Goal: Task Accomplishment & Management: Complete application form

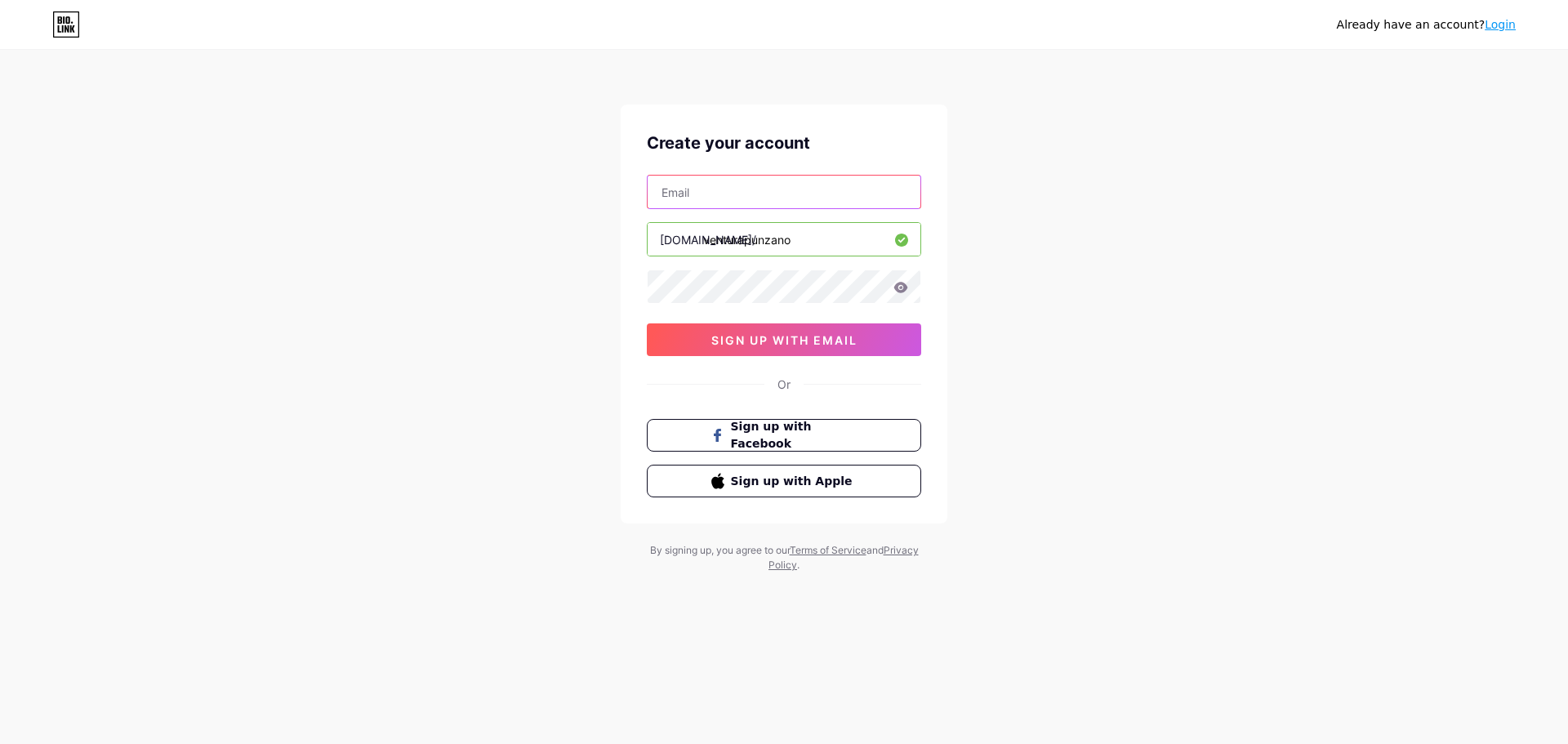
click at [722, 191] on input "text" at bounding box center [784, 192] width 273 height 33
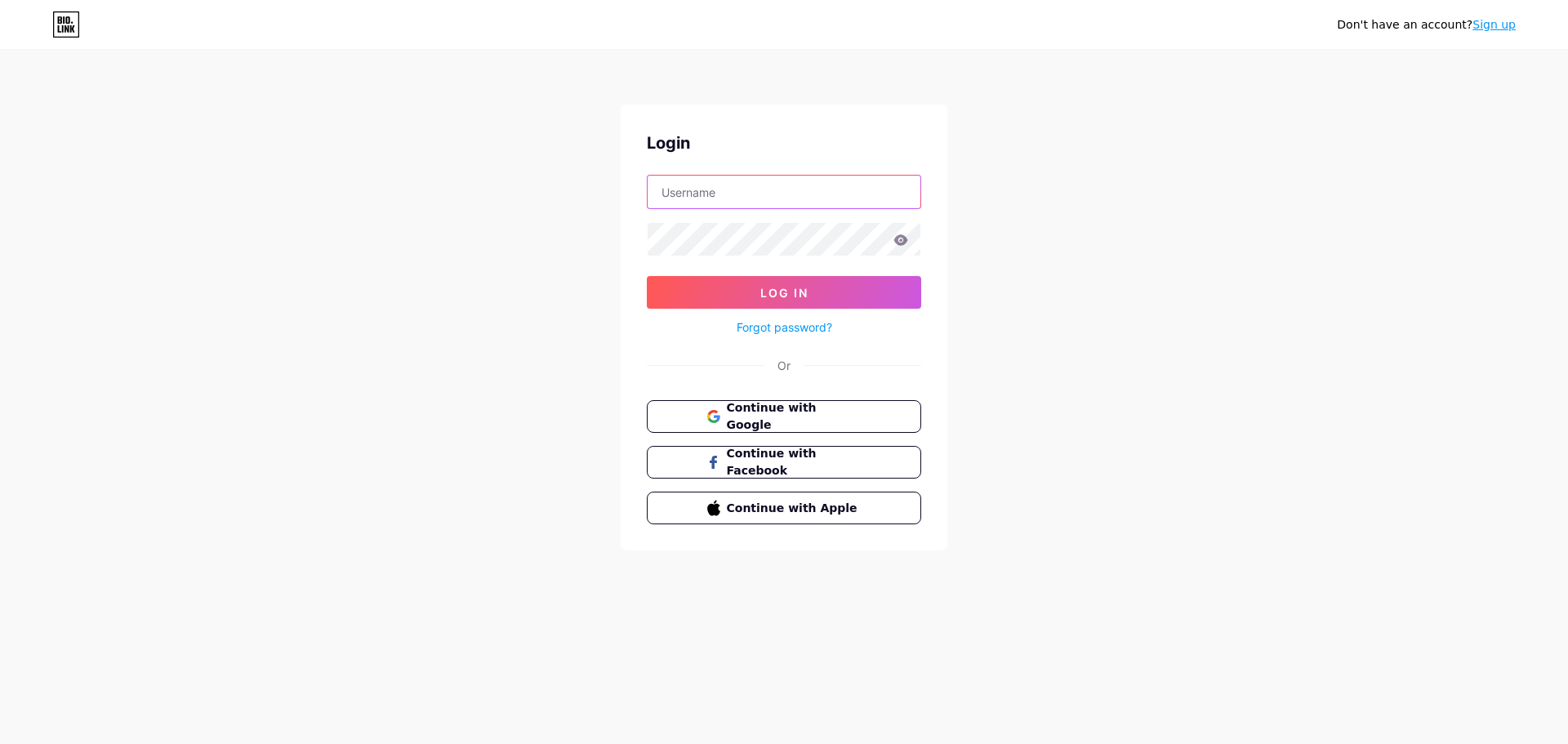
click at [765, 194] on input "text" at bounding box center [784, 192] width 273 height 33
click at [763, 190] on input "text" at bounding box center [784, 192] width 273 height 33
type input "V"
type input "VenturaPunzano"
click at [823, 297] on button "Log In" at bounding box center [784, 292] width 275 height 33
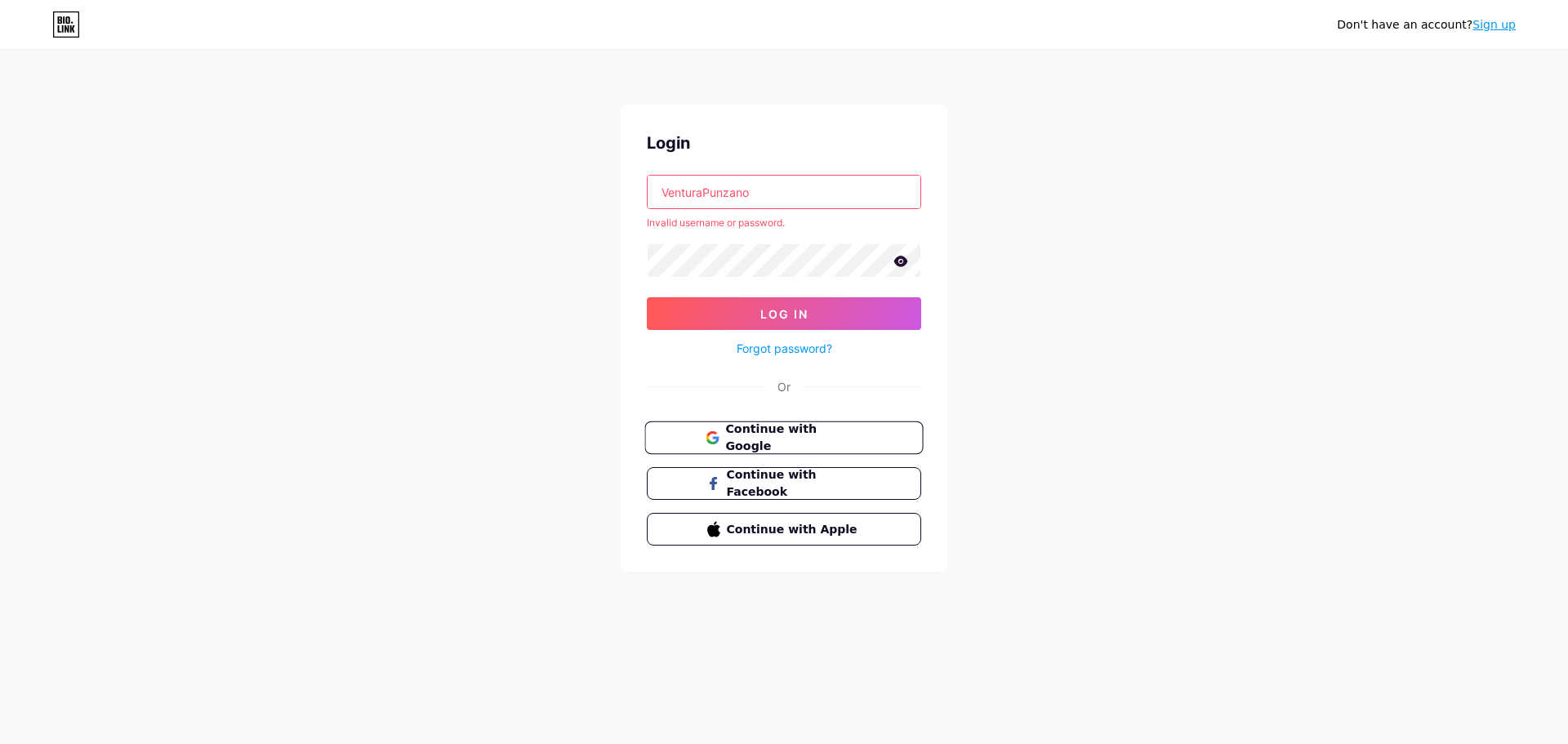
click at [793, 444] on span "Continue with Google" at bounding box center [793, 438] width 136 height 35
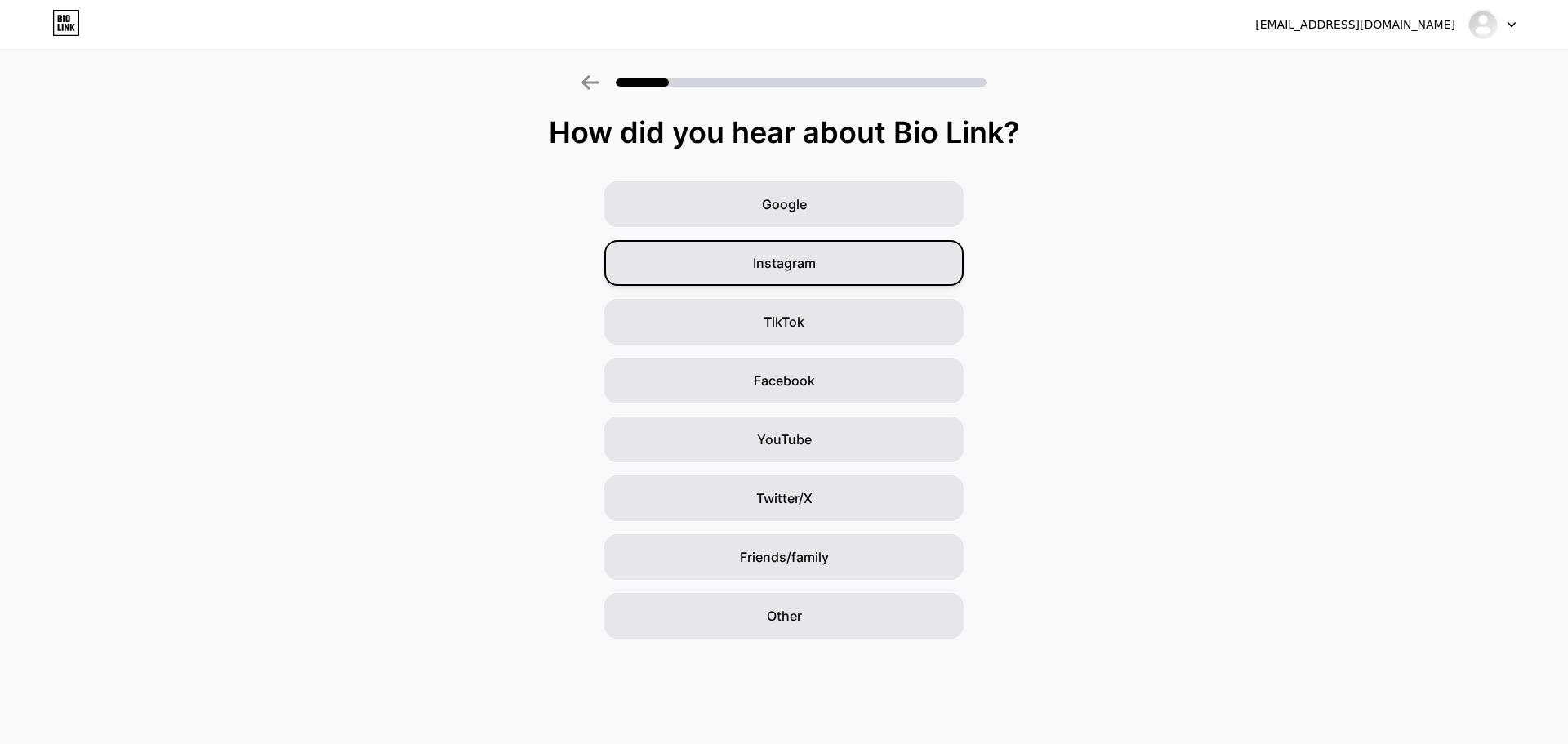
click at [852, 264] on div "Instagram" at bounding box center [784, 263] width 359 height 45
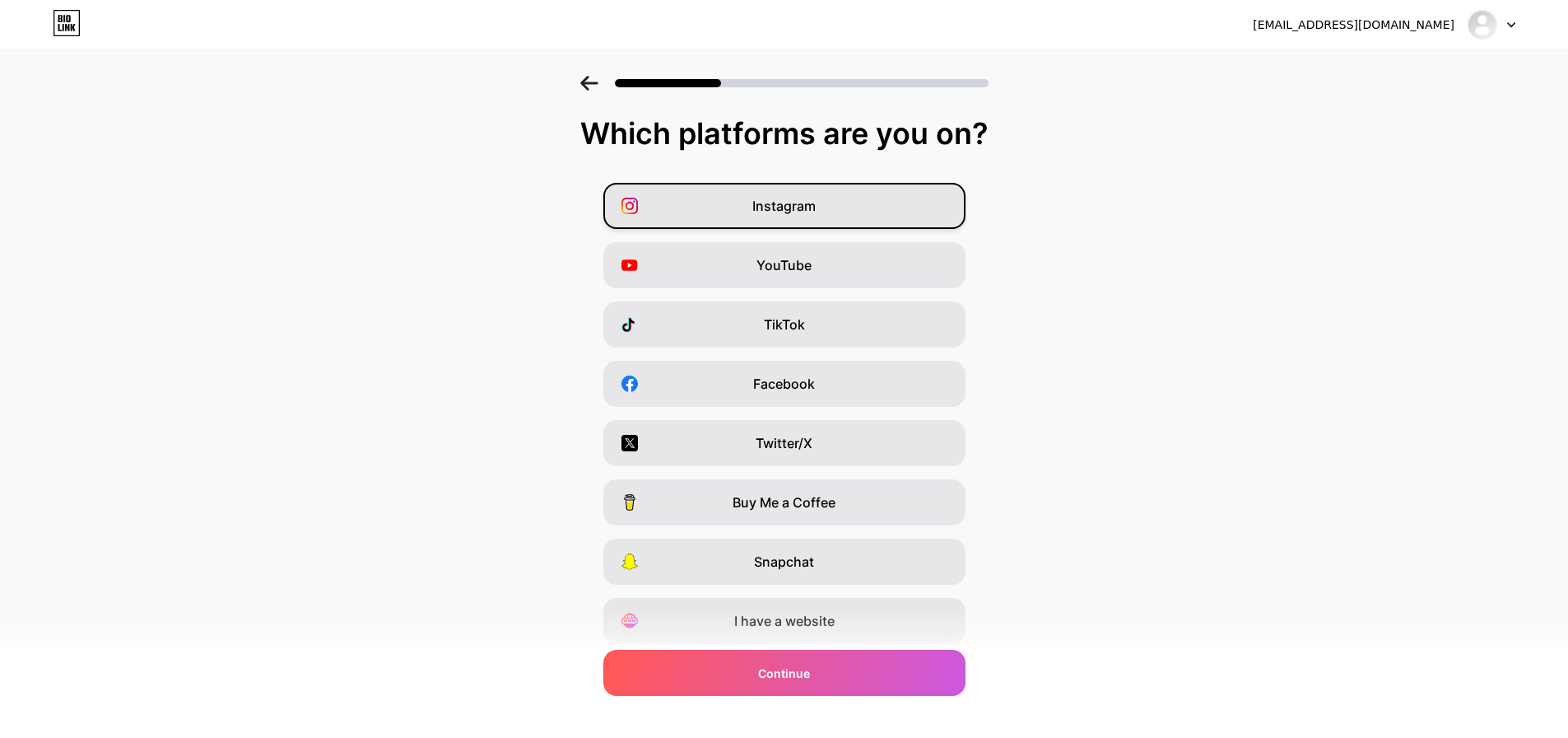
click at [880, 200] on div "Instagram" at bounding box center [784, 206] width 362 height 46
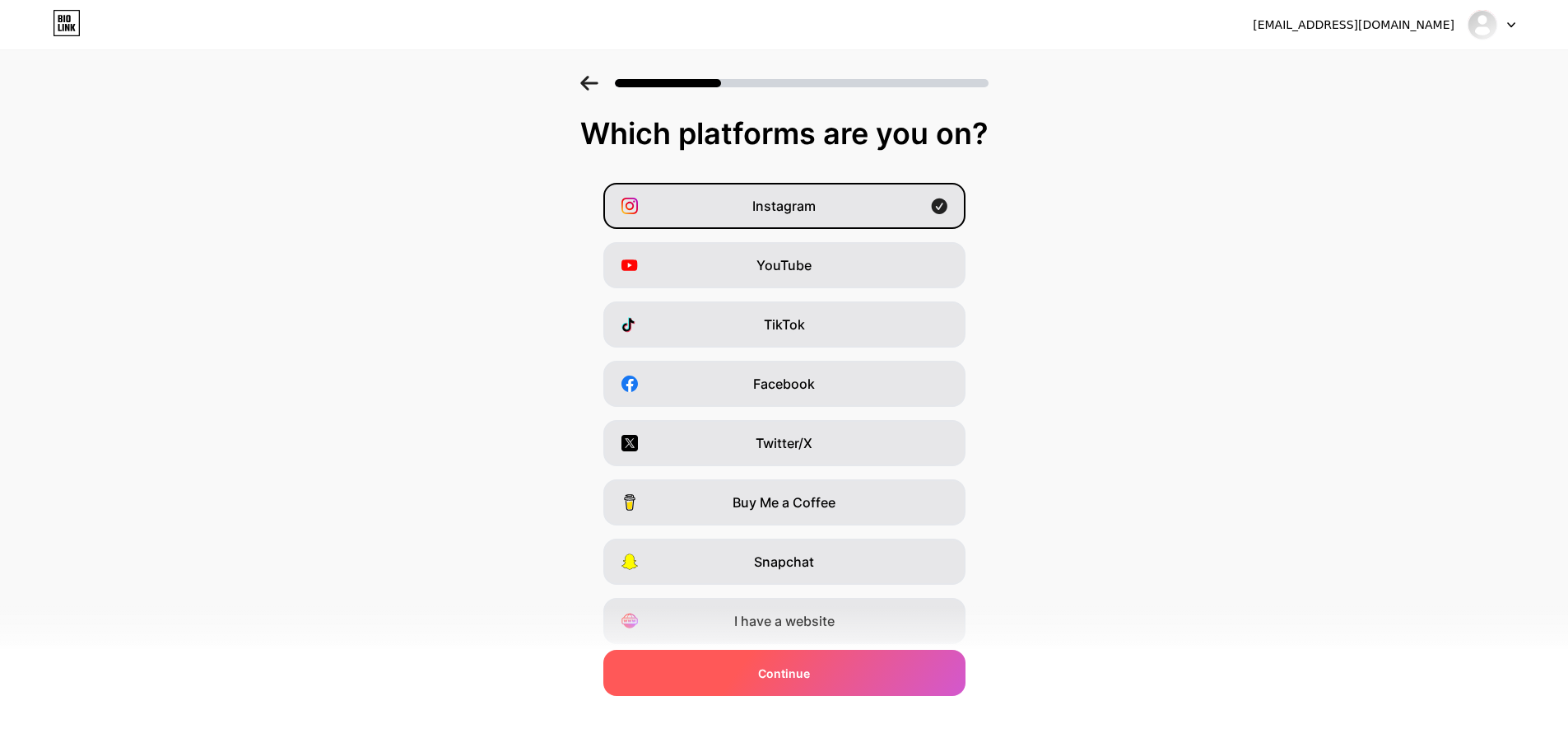
click at [965, 673] on div "Continue" at bounding box center [784, 672] width 362 height 46
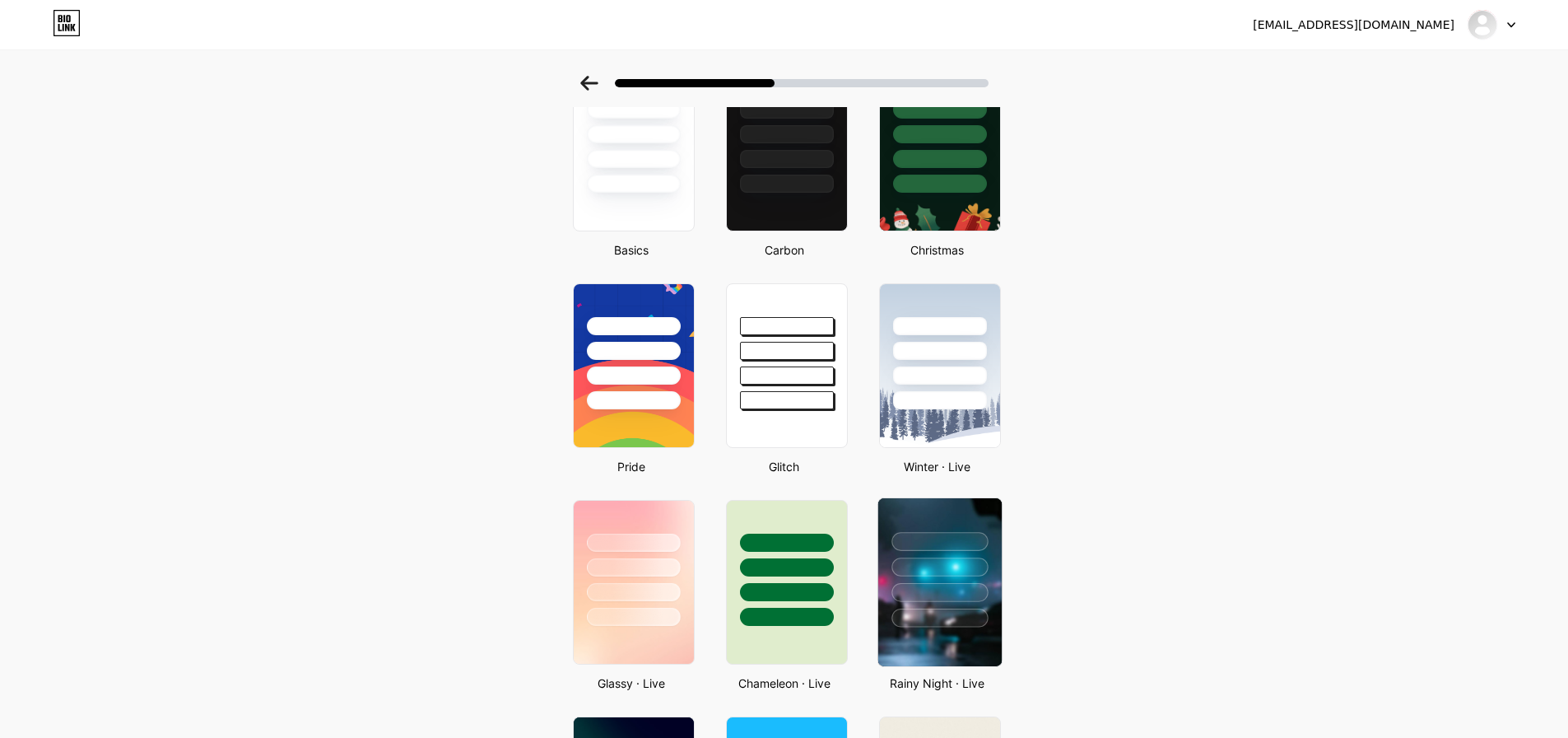
scroll to position [165, 0]
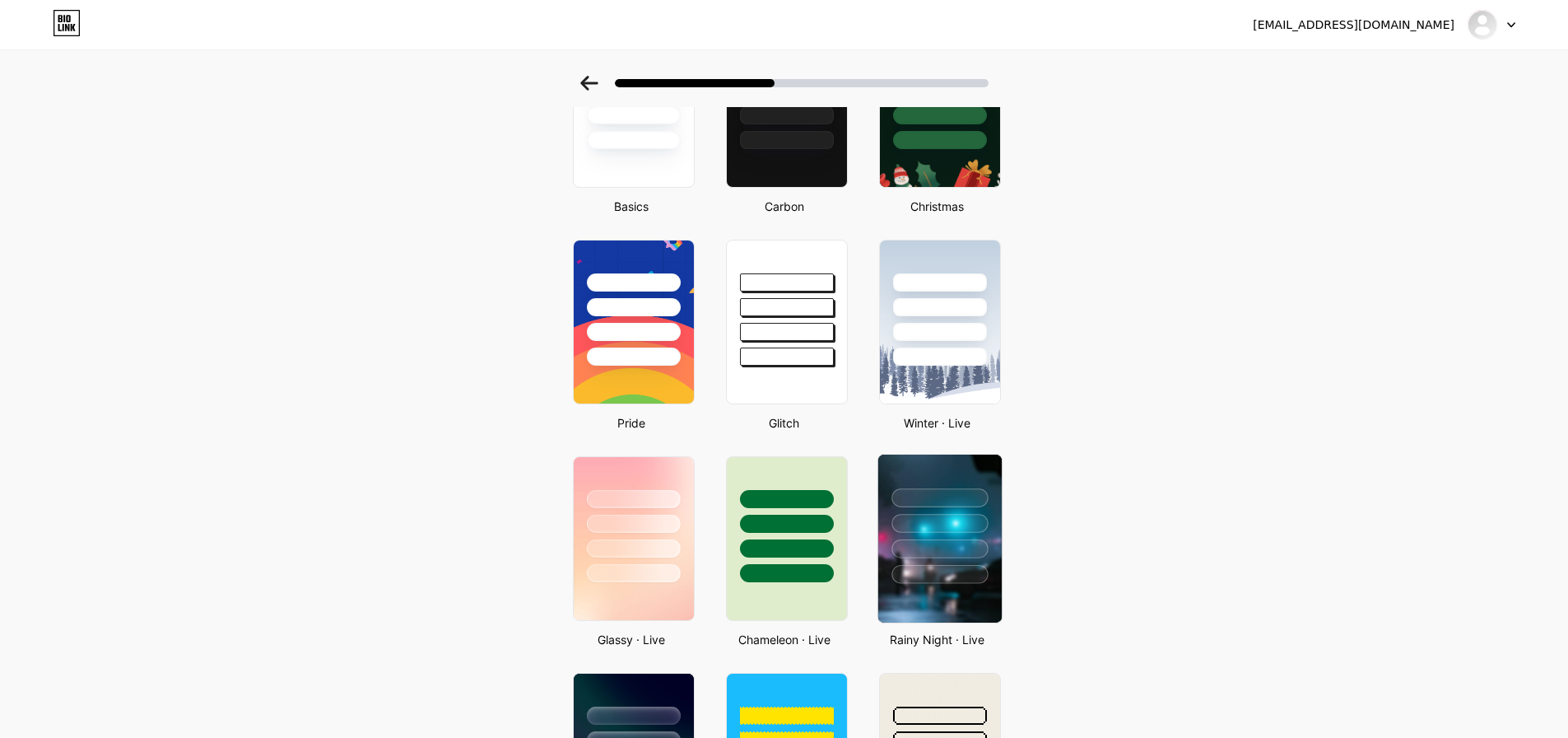
click at [976, 522] on div at bounding box center [939, 523] width 96 height 19
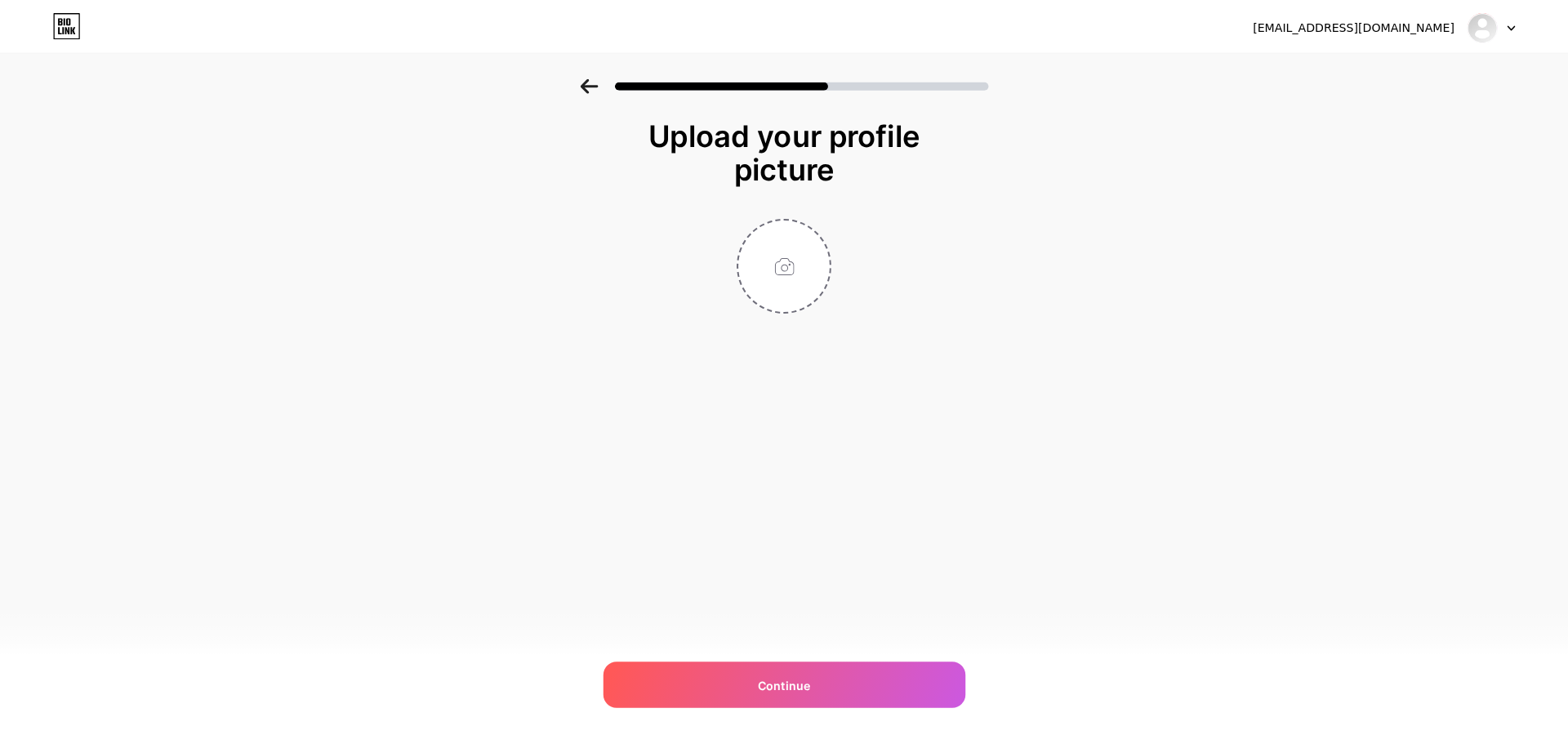
scroll to position [0, 0]
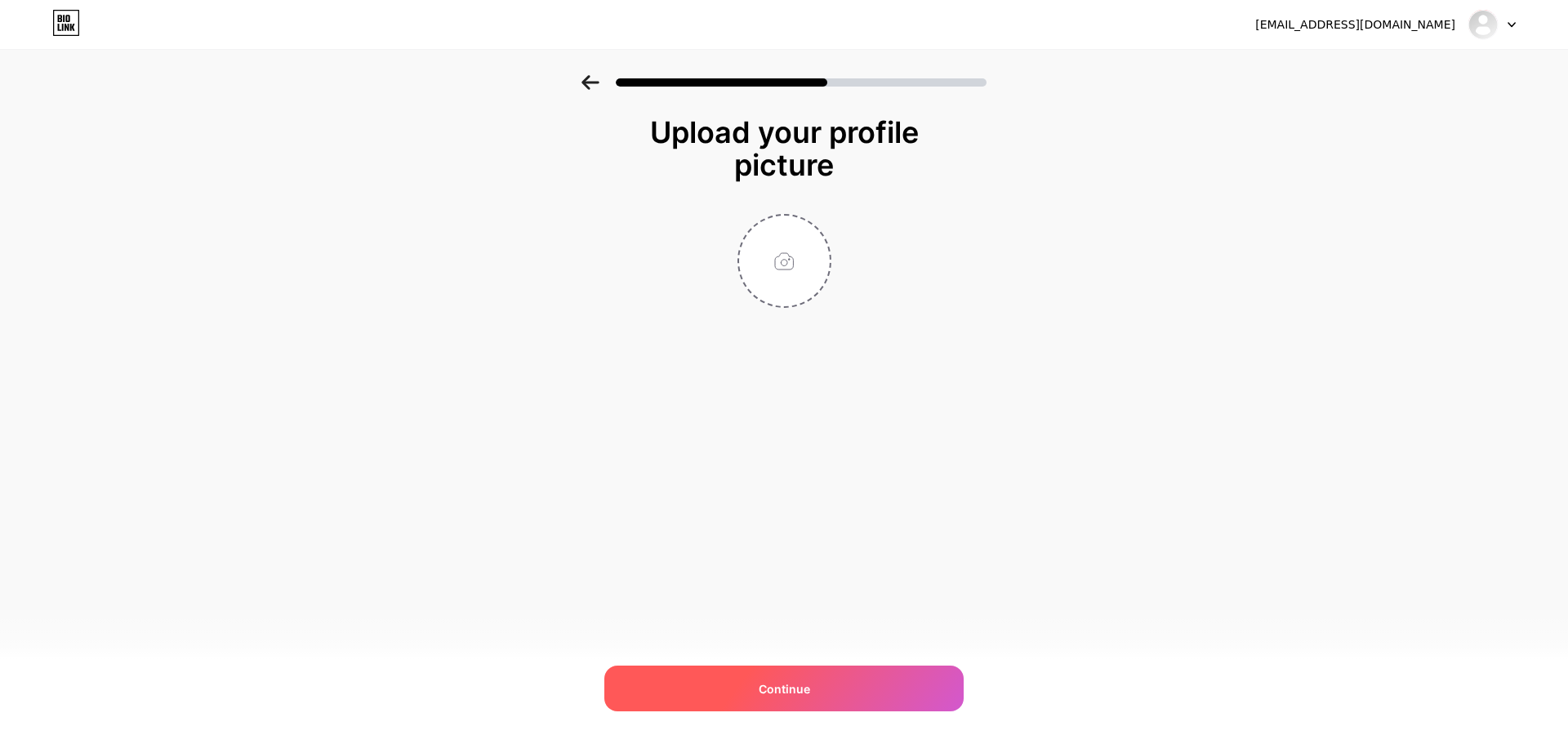
click at [870, 688] on div "Continue" at bounding box center [784, 689] width 359 height 45
click at [872, 684] on div "Continue" at bounding box center [784, 689] width 359 height 45
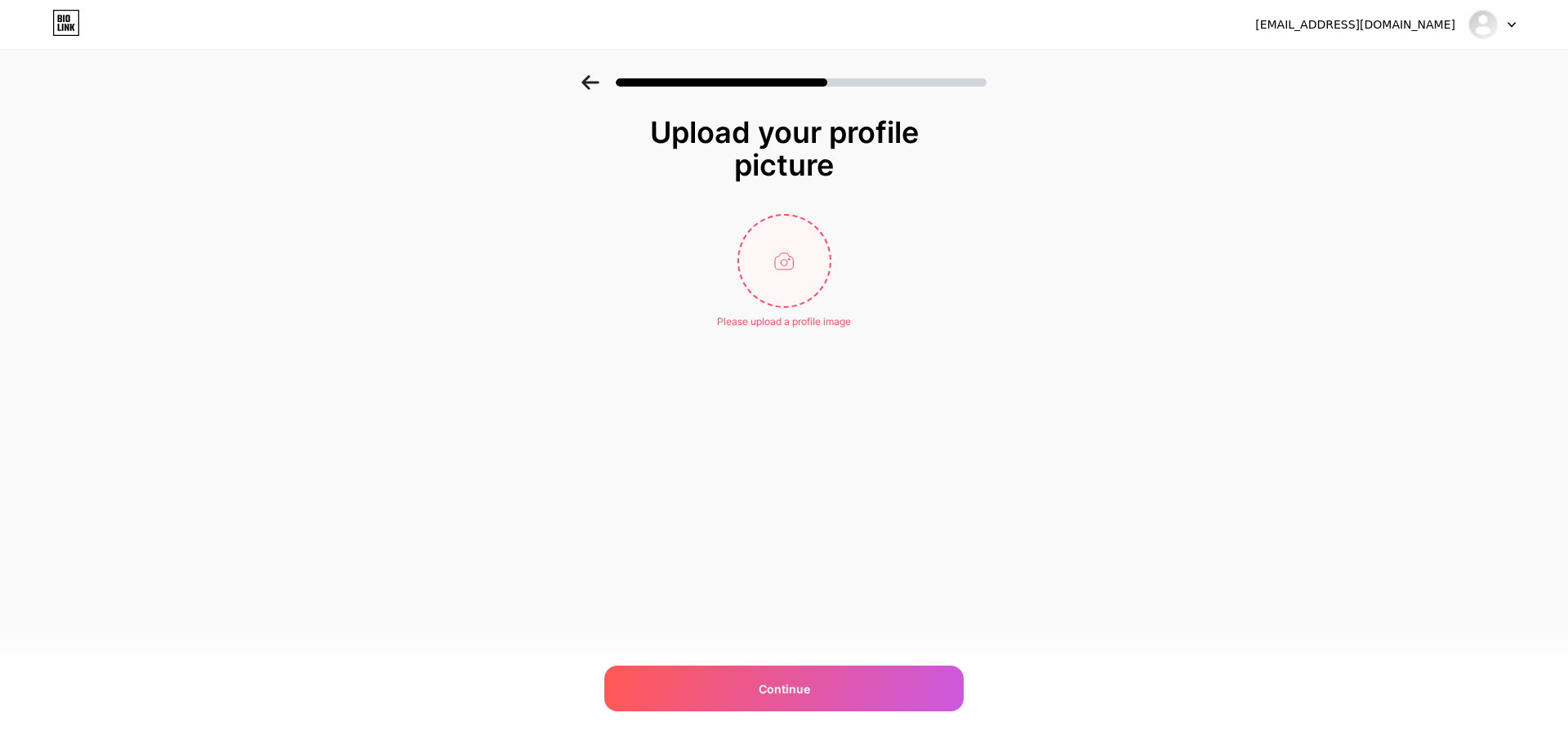
click at [784, 255] on input "file" at bounding box center [784, 261] width 91 height 91
type input "C:\fakepath\IMG_20250921_194711.jpg"
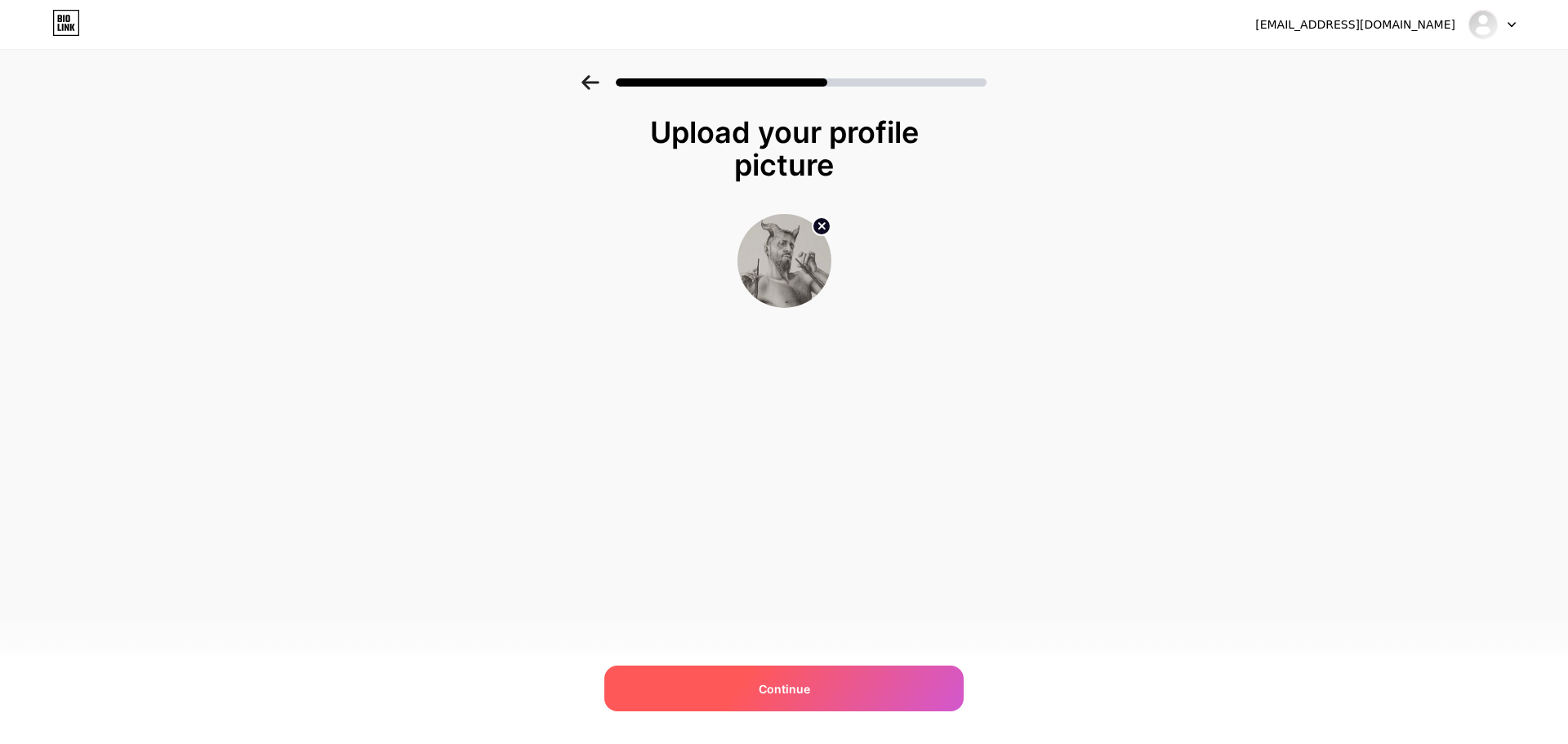
click at [767, 689] on span "Continue" at bounding box center [784, 689] width 52 height 17
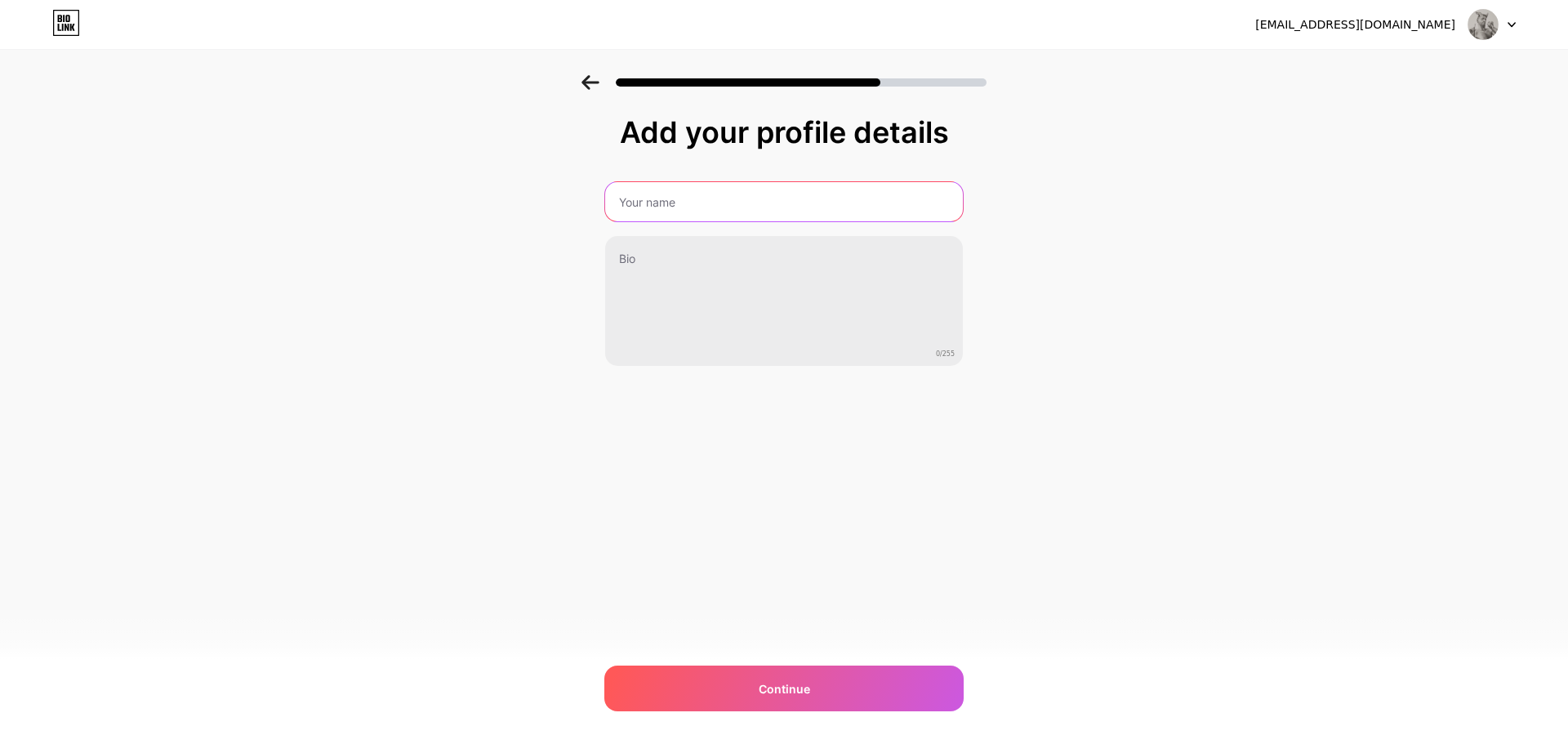
click at [684, 191] on input "text" at bounding box center [784, 201] width 357 height 39
type input "[PERSON_NAME]"
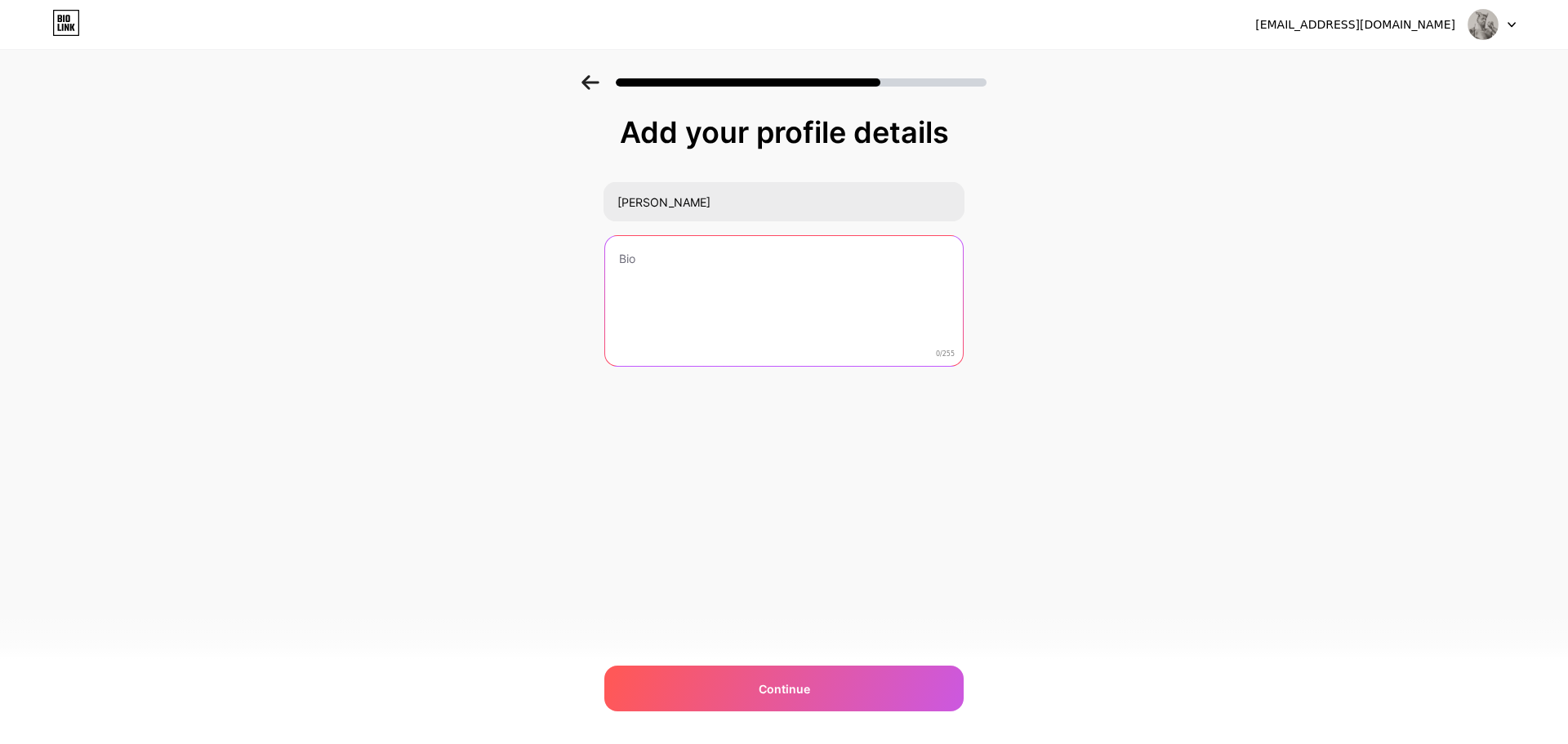
click at [716, 270] on textarea at bounding box center [784, 301] width 357 height 132
click at [641, 258] on textarea "Dibujate" at bounding box center [784, 301] width 361 height 133
click at [651, 259] on textarea "Dibujate" at bounding box center [784, 301] width 361 height 133
click at [707, 259] on textarea "Dibujante" at bounding box center [784, 301] width 361 height 133
click at [759, 260] on textarea "Dibujante, entre otros" at bounding box center [784, 301] width 361 height 133
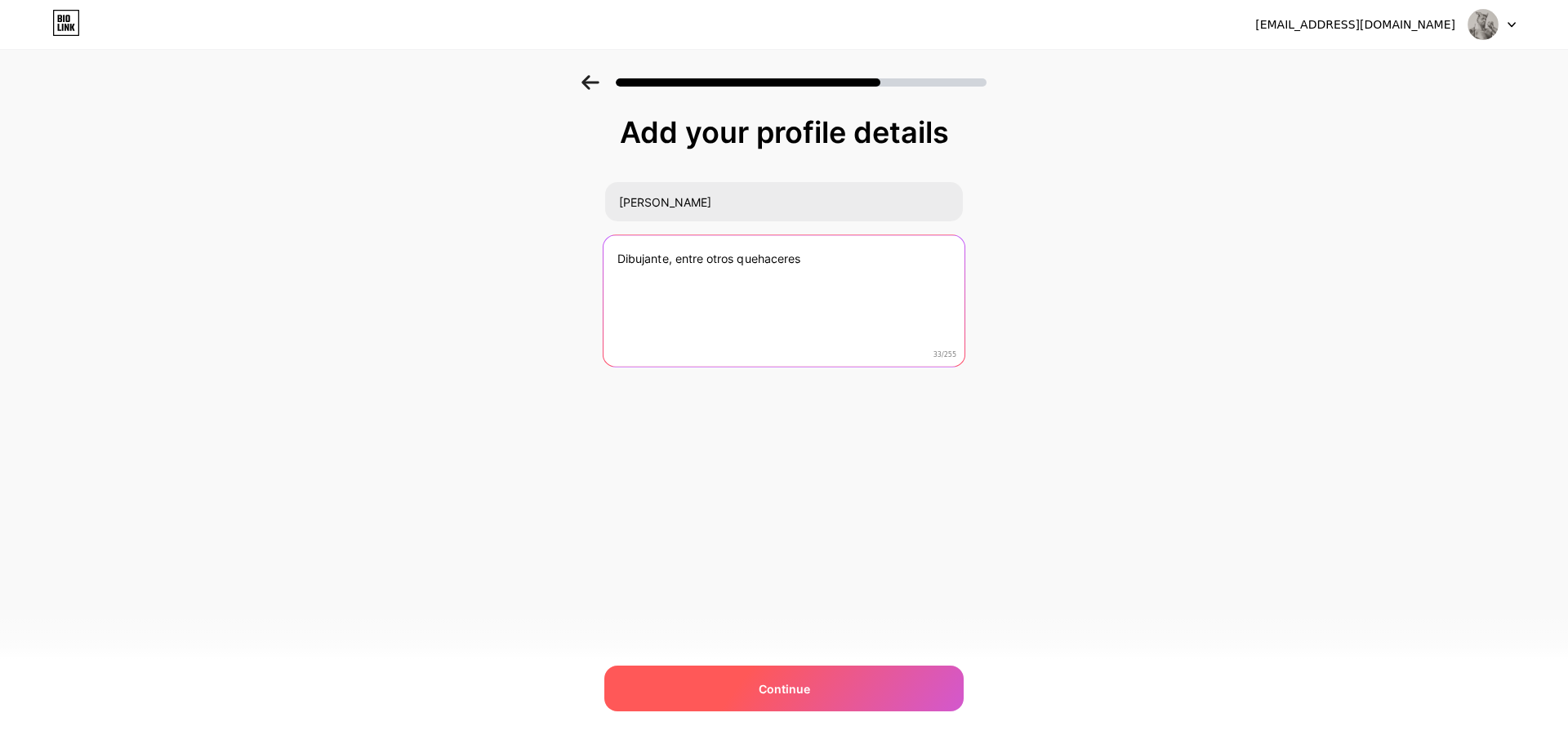
type textarea "Dibujante, entre otros quehaceres"
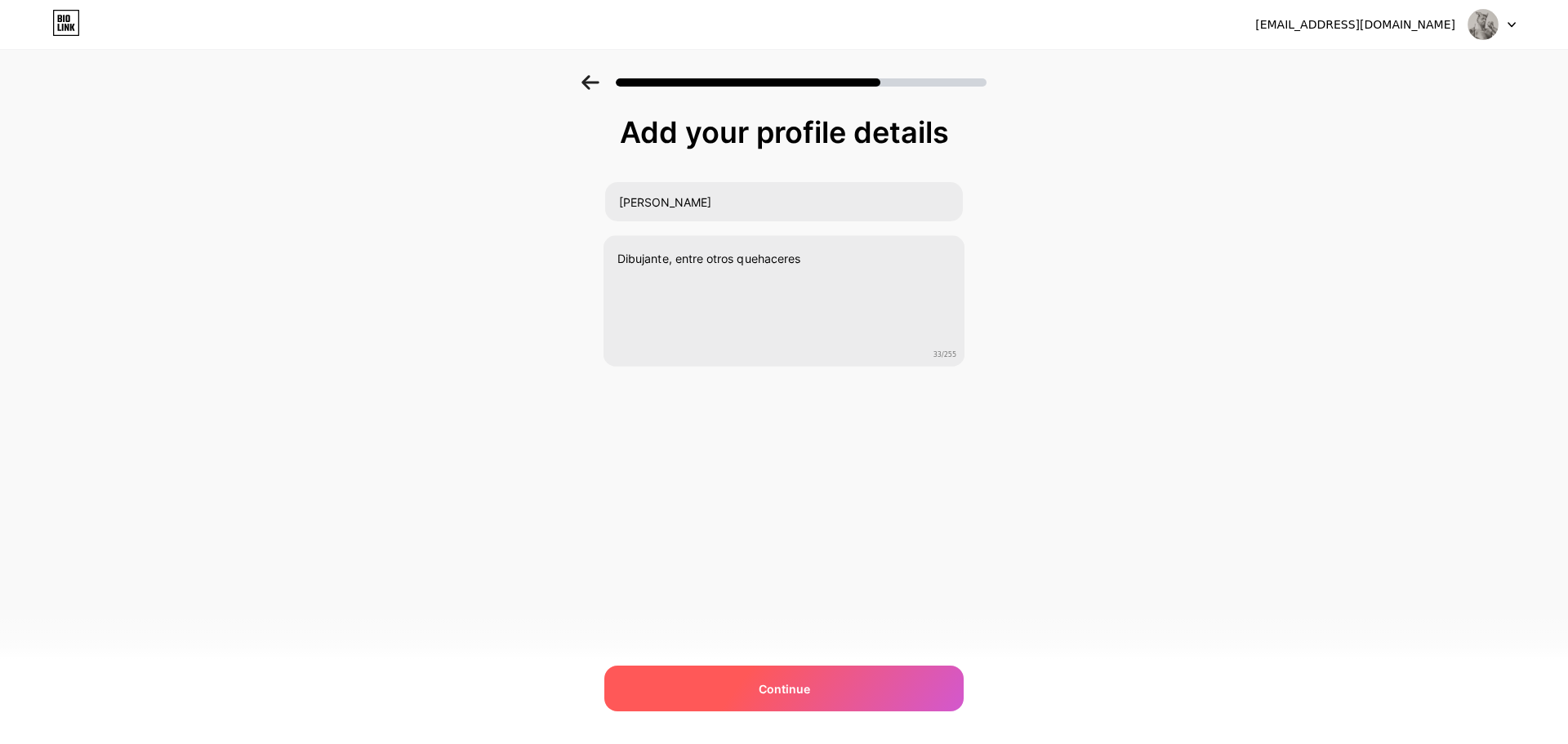
click at [796, 676] on div "Continue" at bounding box center [784, 689] width 359 height 45
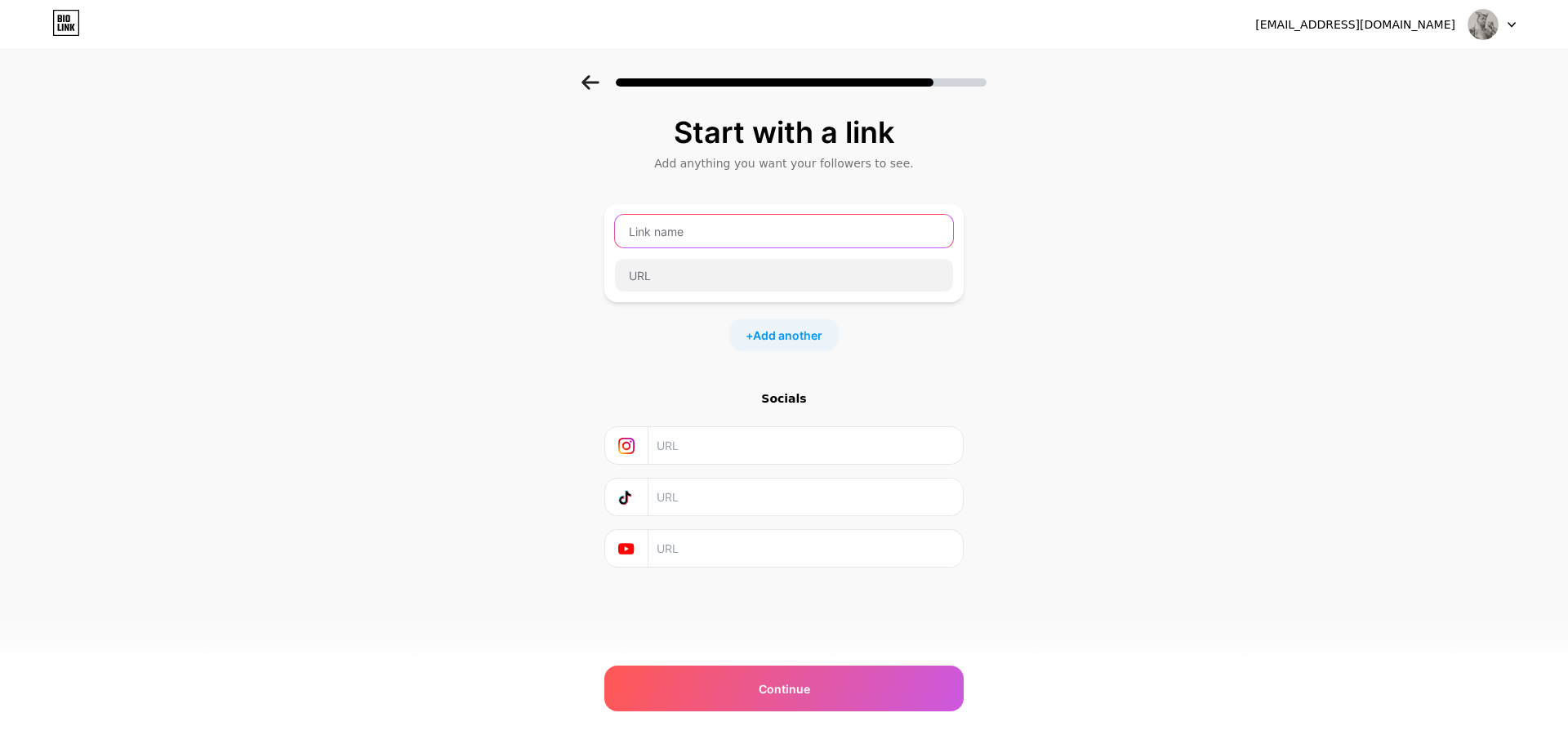
click at [768, 230] on input "text" at bounding box center [784, 231] width 338 height 33
click at [730, 234] on input "text" at bounding box center [784, 231] width 338 height 33
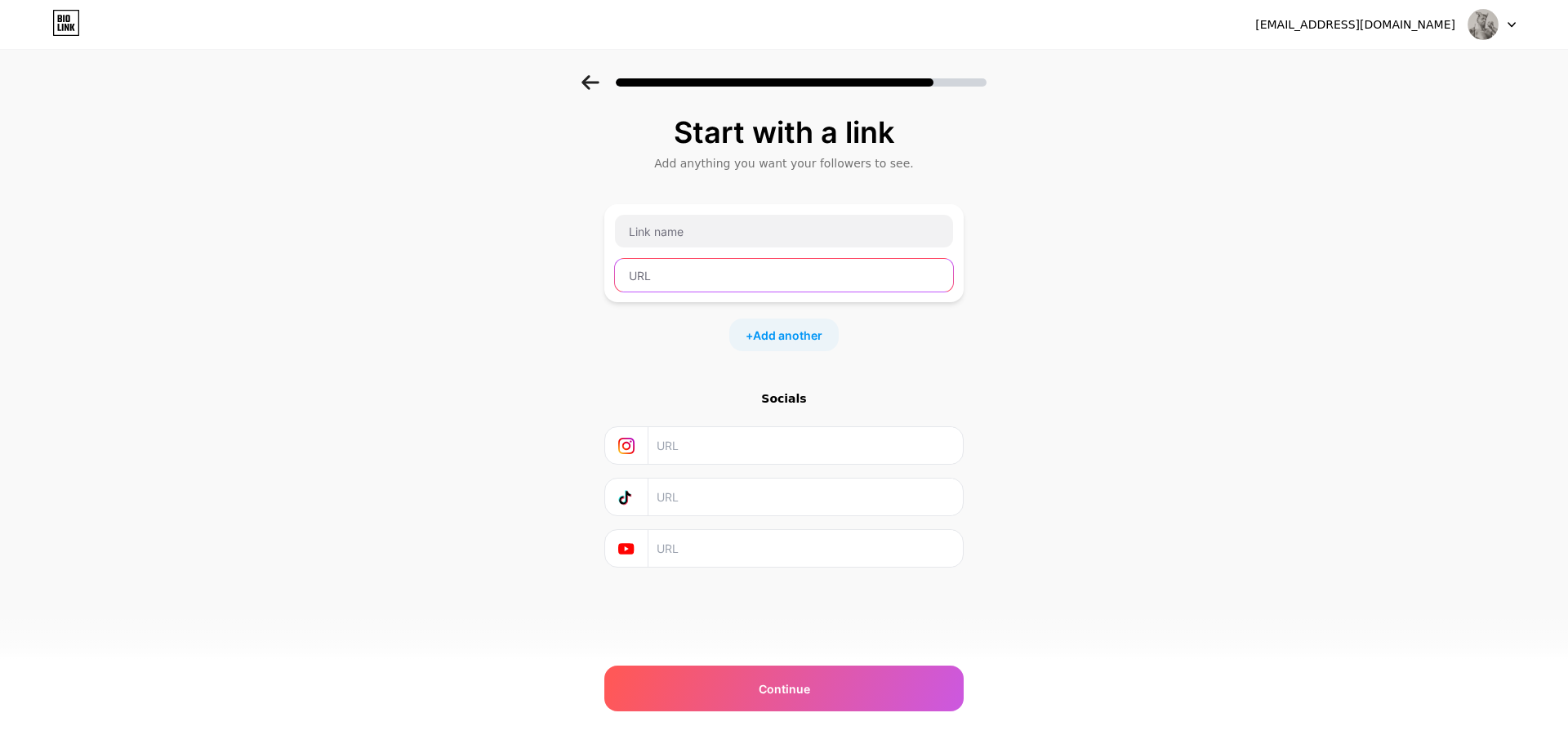
click at [758, 277] on input "text" at bounding box center [784, 275] width 338 height 33
